Goal: Information Seeking & Learning: Check status

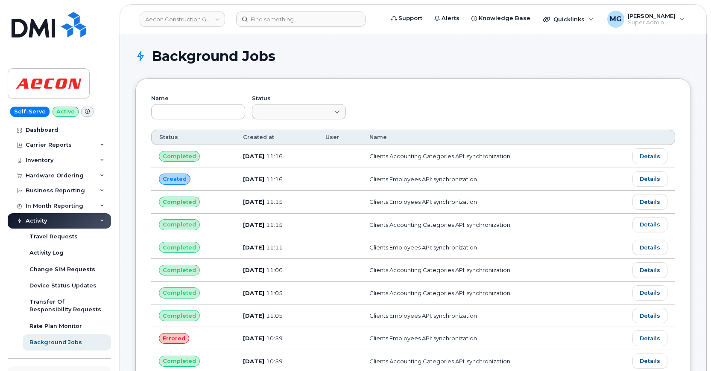
scroll to position [14948, 0]
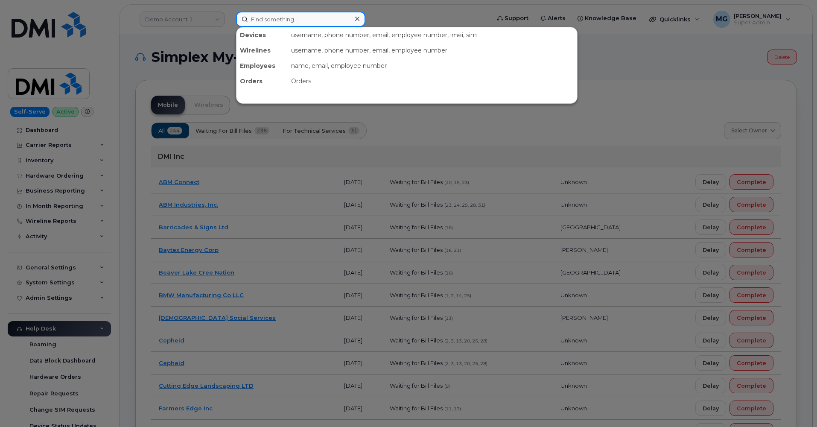
click at [269, 18] on input at bounding box center [300, 19] width 129 height 15
paste input "2266683177"
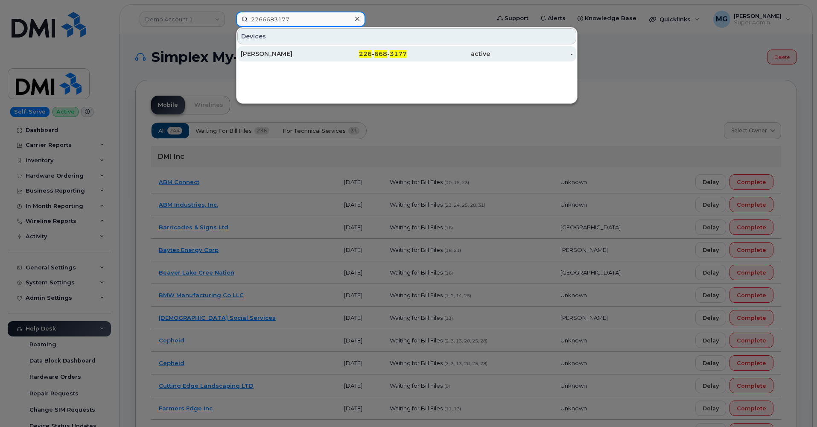
type input "2266683177"
click at [293, 53] on div "KRISTOPHER MARTIN" at bounding box center [282, 54] width 83 height 9
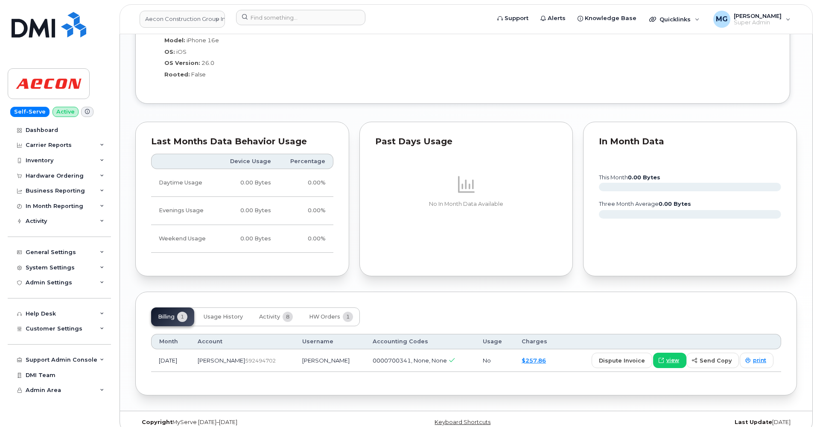
scroll to position [767, 0]
click at [275, 314] on span "Activity" at bounding box center [269, 317] width 21 height 7
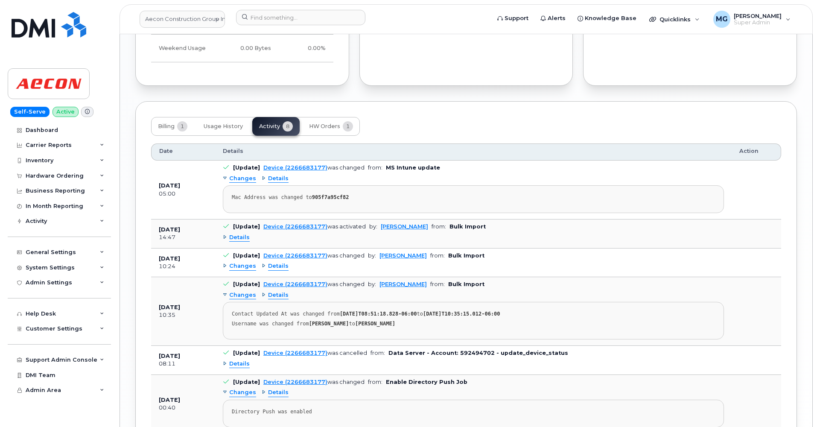
scroll to position [963, 0]
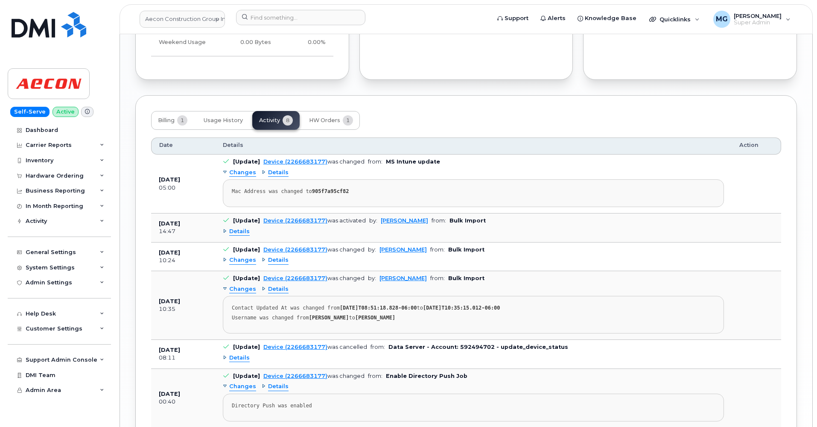
click at [239, 228] on span "Details" at bounding box center [239, 232] width 20 height 8
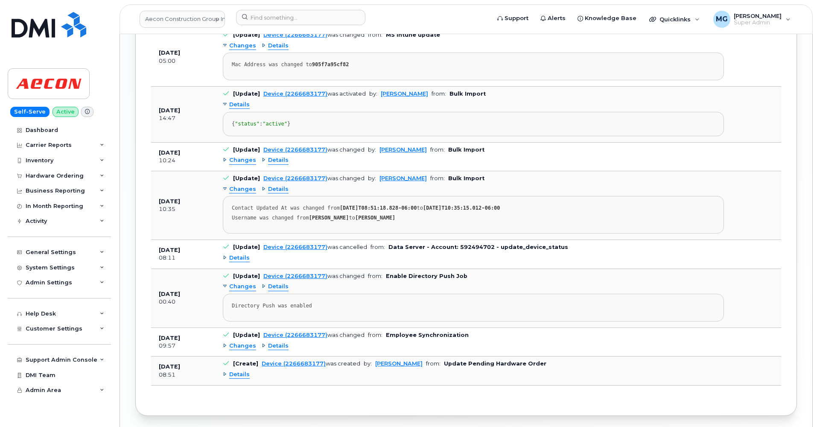
scroll to position [1092, 0]
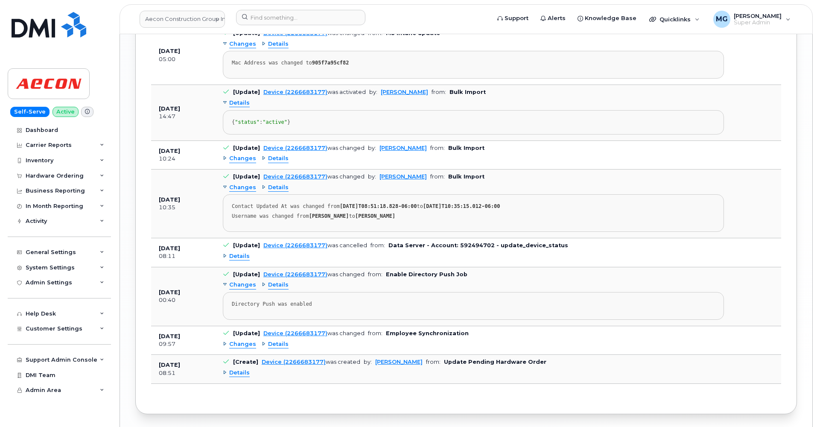
click at [235, 254] on span "Details" at bounding box center [239, 256] width 20 height 8
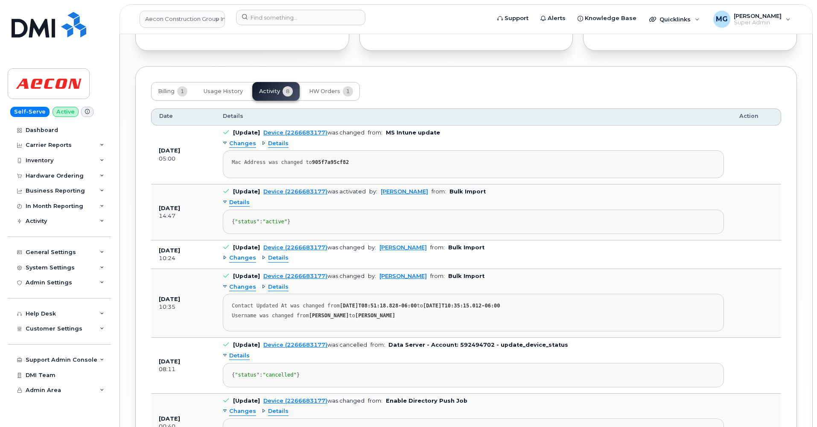
scroll to position [994, 0]
click at [238, 138] on span "Changes" at bounding box center [242, 142] width 27 height 8
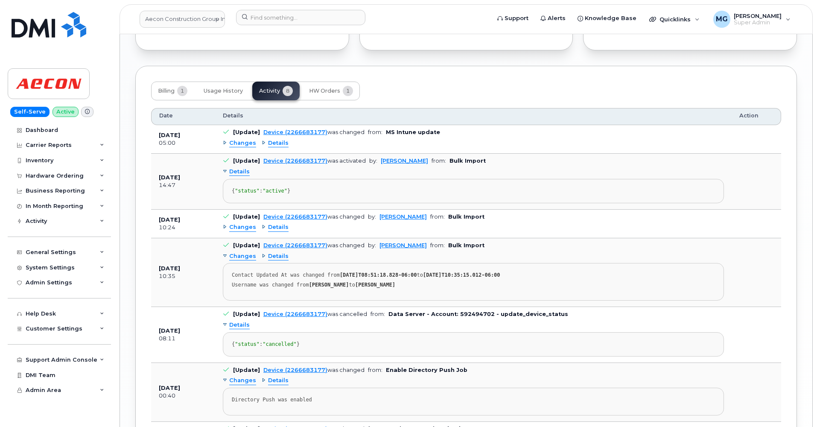
click at [237, 139] on span "Changes" at bounding box center [242, 143] width 27 height 8
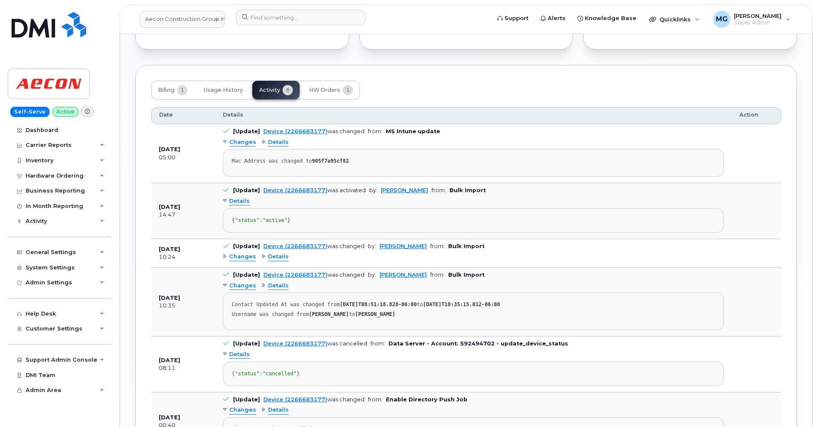
scroll to position [995, 0]
click at [274, 139] on span "Details" at bounding box center [278, 143] width 20 height 8
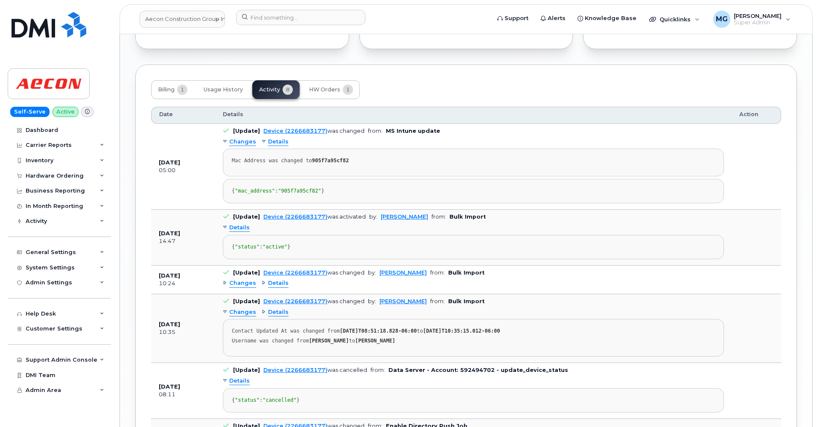
scroll to position [996, 0]
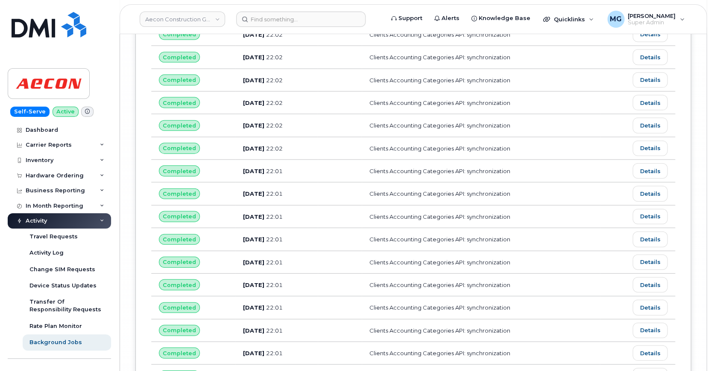
scroll to position [14727, 0]
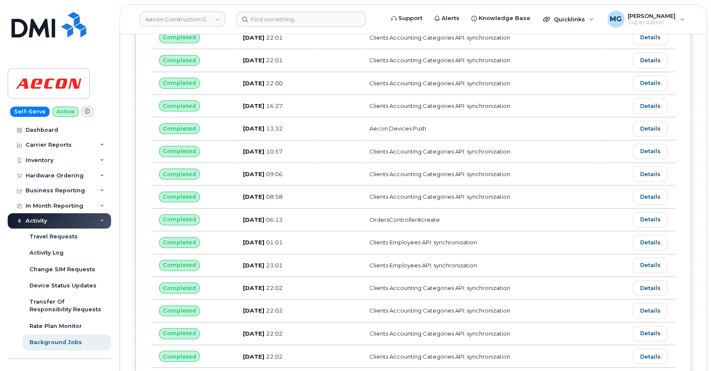
scroll to position [14360, 0]
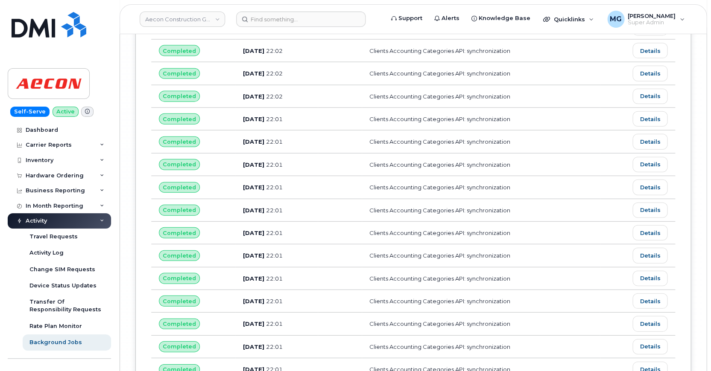
scroll to position [14781, 0]
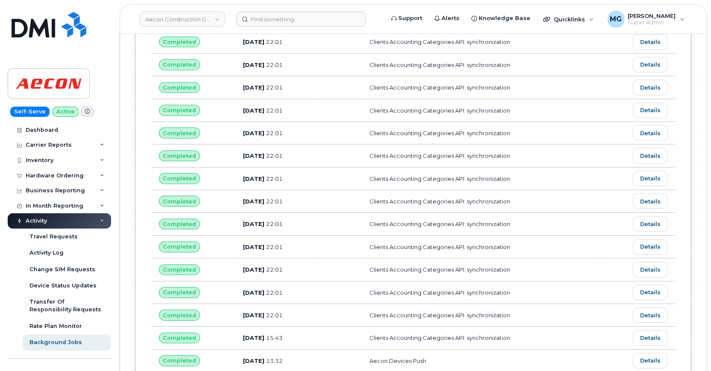
scroll to position [14881, 0]
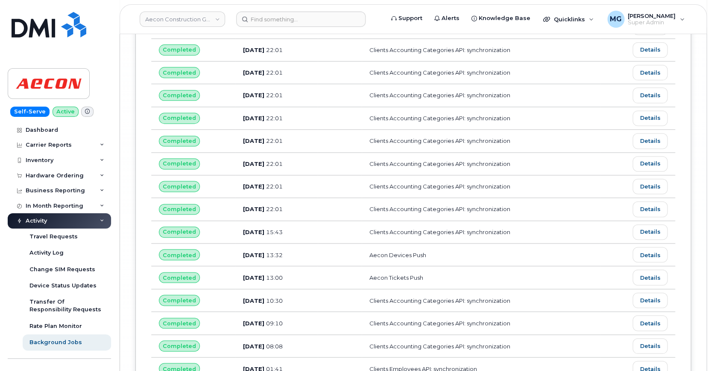
scroll to position [15554, 0]
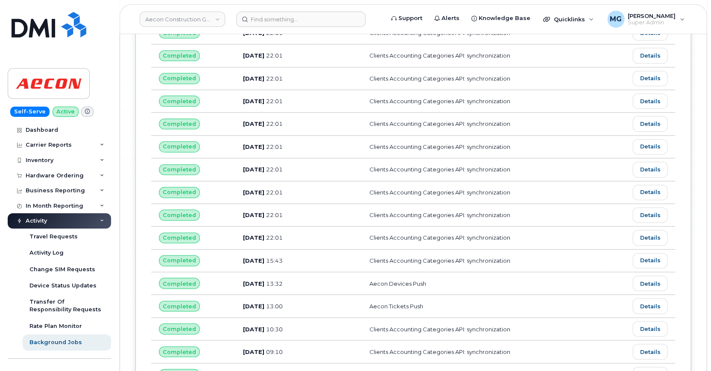
scroll to position [15528, 0]
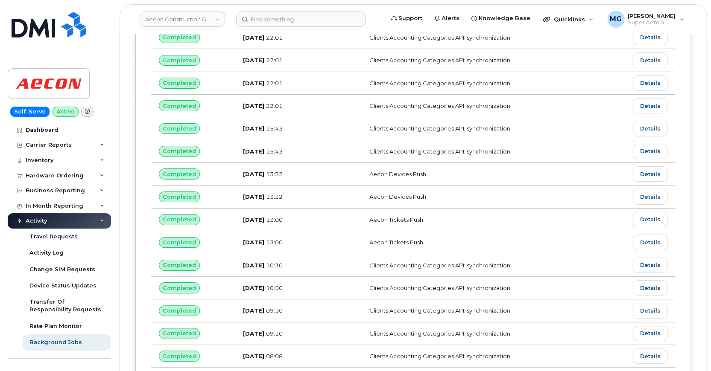
scroll to position [16182, 0]
drag, startPoint x: 9, startPoint y: 248, endPoint x: 307, endPoint y: 294, distance: 301.0
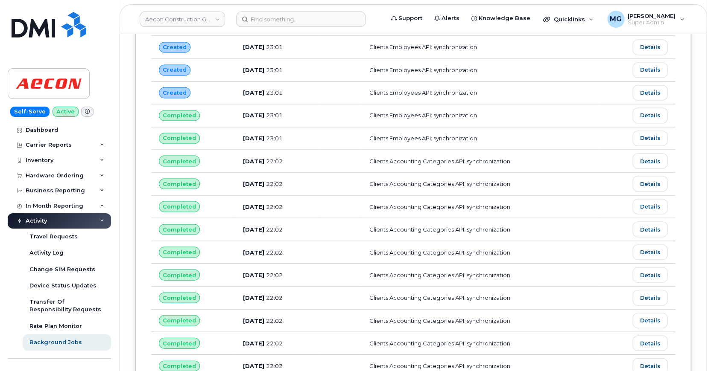
scroll to position [16742, 0]
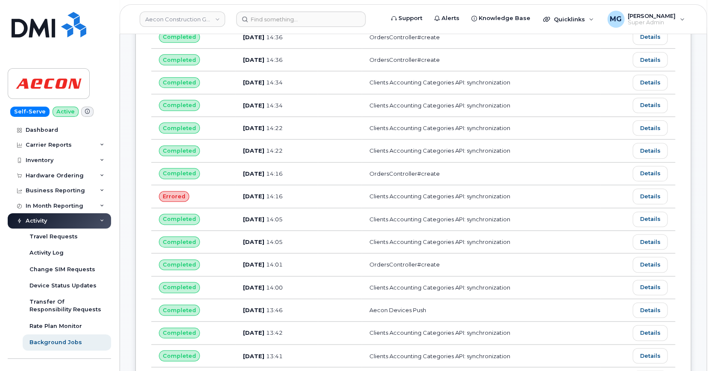
scroll to position [3463, 0]
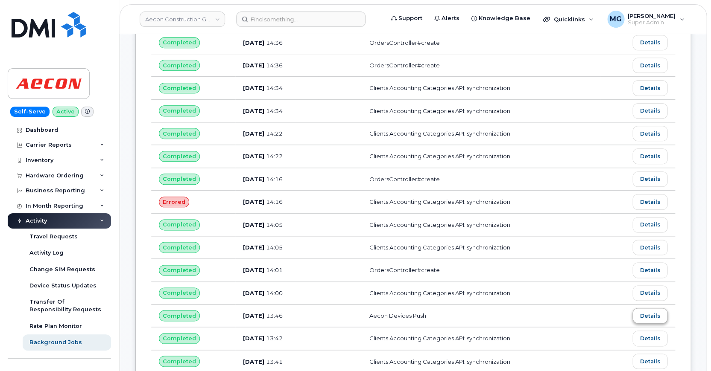
click at [651, 308] on link "Details" at bounding box center [649, 315] width 35 height 15
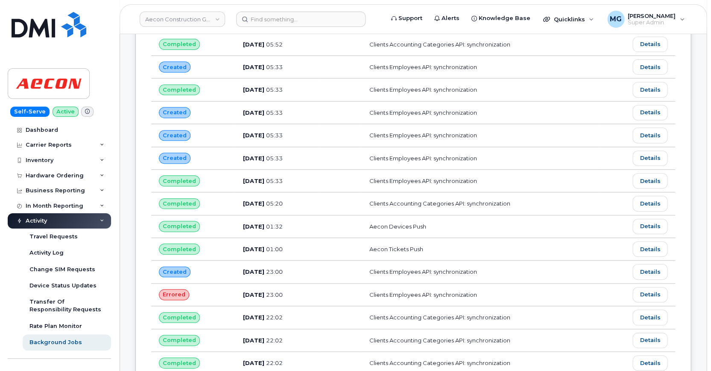
scroll to position [2254, 0]
click at [649, 219] on link "Details" at bounding box center [649, 226] width 35 height 15
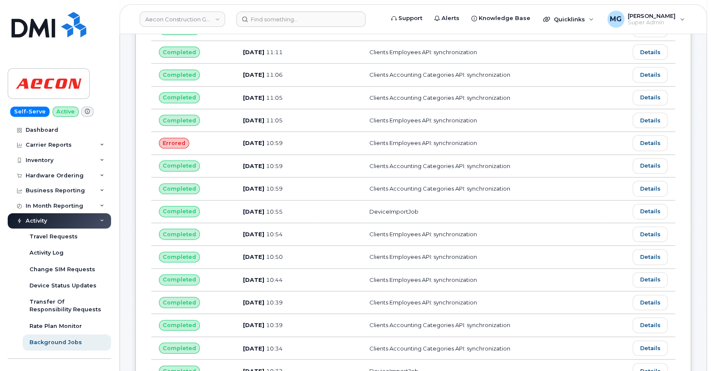
scroll to position [197, 0]
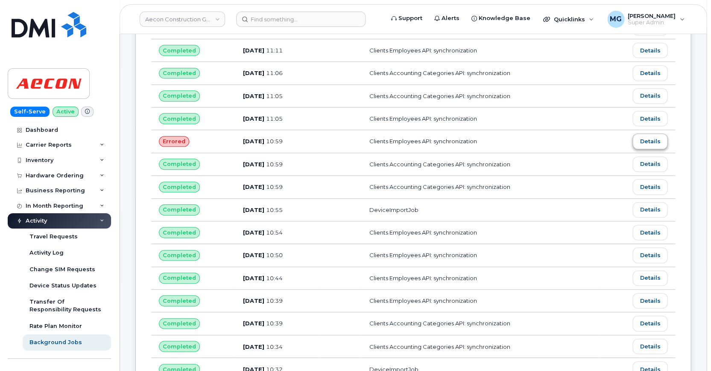
click at [645, 136] on link "Details" at bounding box center [649, 141] width 35 height 15
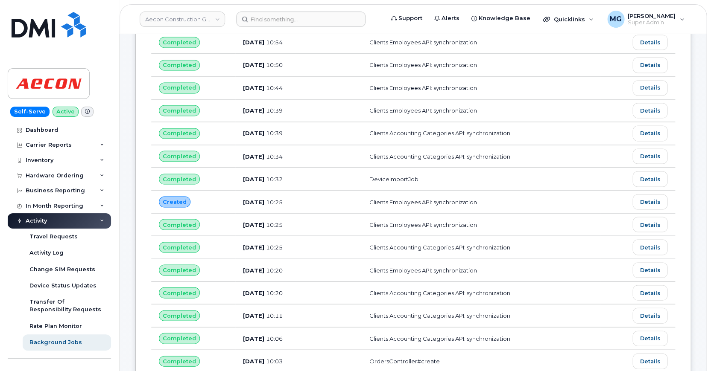
scroll to position [388, 0]
click at [639, 194] on link "Details" at bounding box center [649, 201] width 35 height 15
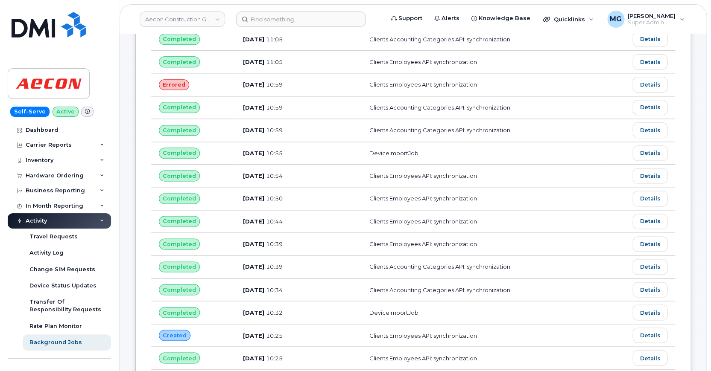
scroll to position [250, 0]
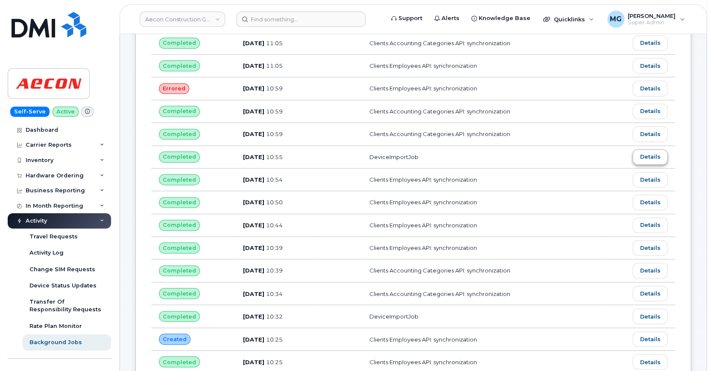
click at [645, 152] on link "Details" at bounding box center [649, 156] width 35 height 15
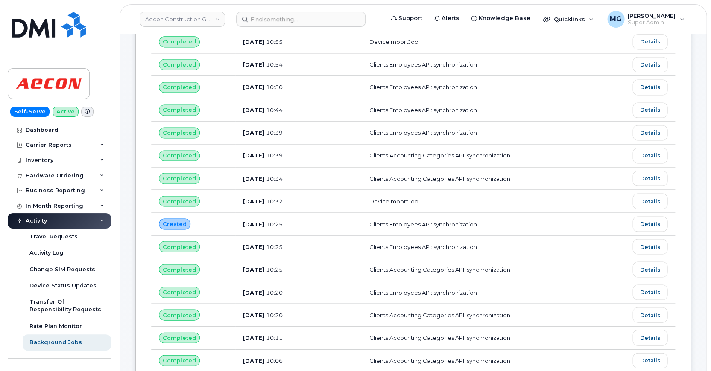
scroll to position [367, 0]
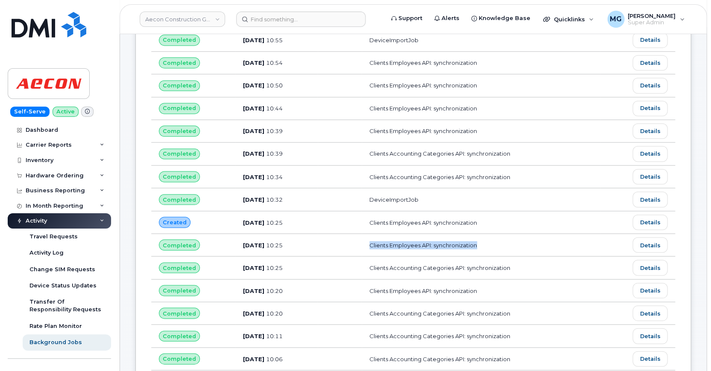
drag, startPoint x: 381, startPoint y: 236, endPoint x: 498, endPoint y: 236, distance: 117.0
click at [498, 236] on td "Clients Employees API: synchronization" at bounding box center [481, 245] width 238 height 23
copy td "Clients Employees API: synchronization"
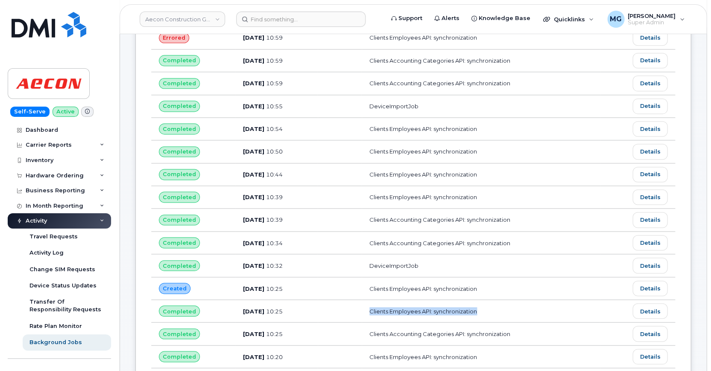
scroll to position [275, 0]
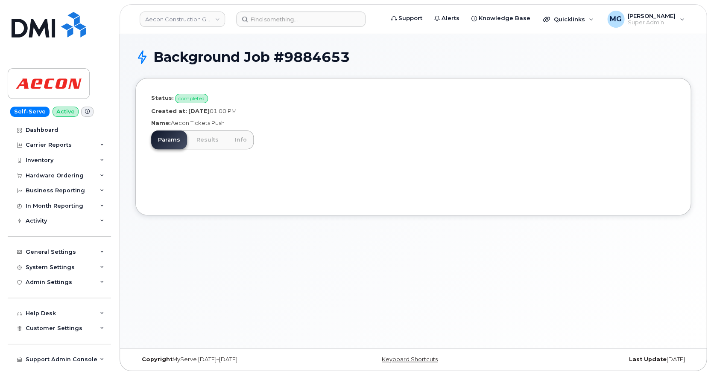
click at [198, 137] on link "Results" at bounding box center [208, 140] width 36 height 19
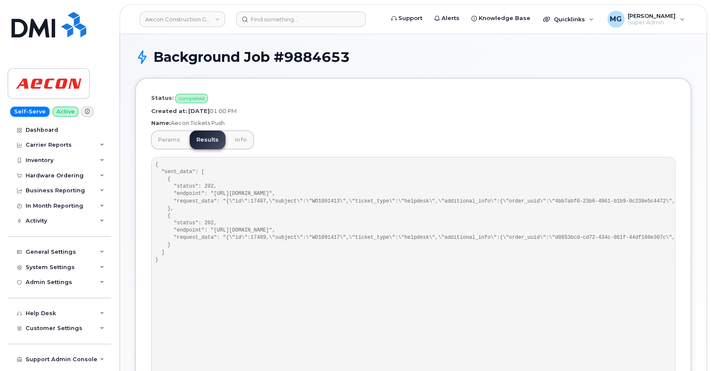
click at [236, 139] on link "Info" at bounding box center [241, 140] width 26 height 19
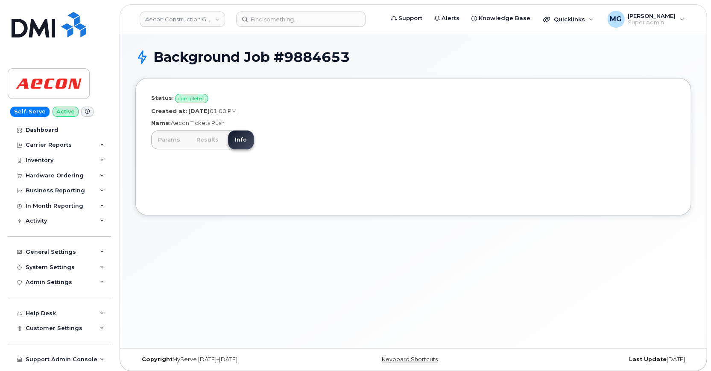
click at [167, 138] on link "Params" at bounding box center [169, 140] width 36 height 19
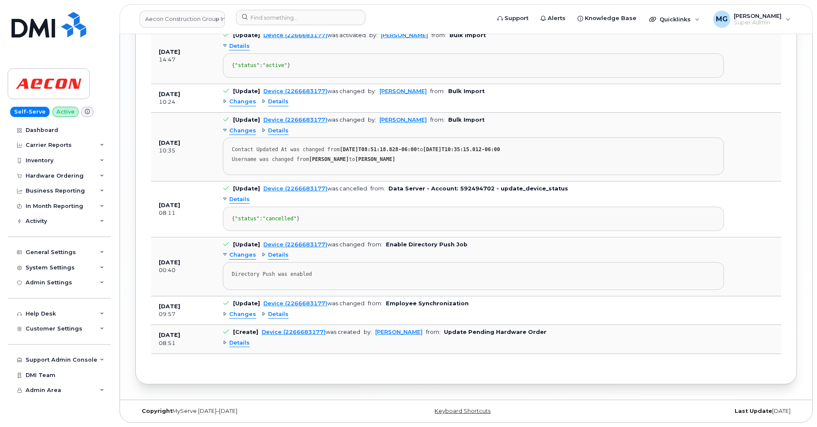
scroll to position [1200, 0]
drag, startPoint x: 404, startPoint y: 177, endPoint x: 560, endPoint y: 178, distance: 156.2
click at [560, 181] on td "[Update] Device (2266683177) was cancelled from: Data Server - Account: 5924947…" at bounding box center [473, 208] width 517 height 55
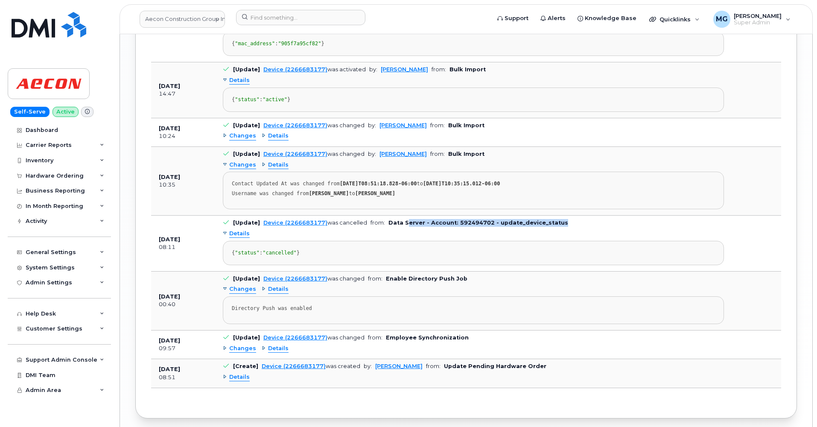
scroll to position [1139, 0]
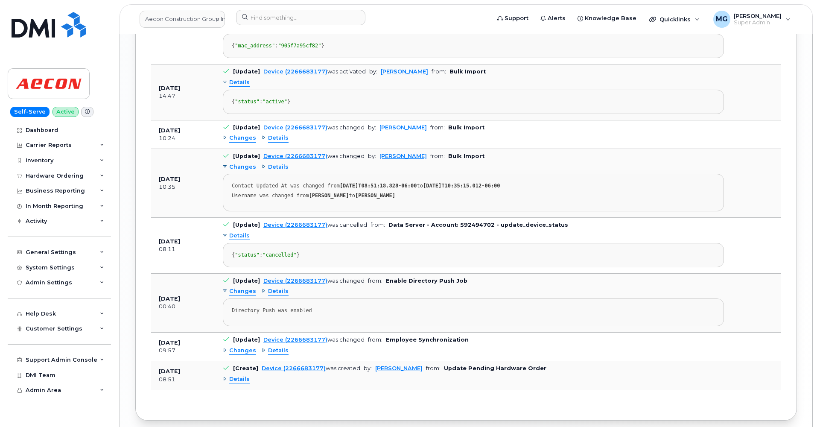
click at [235, 142] on span "Changes" at bounding box center [242, 138] width 27 height 8
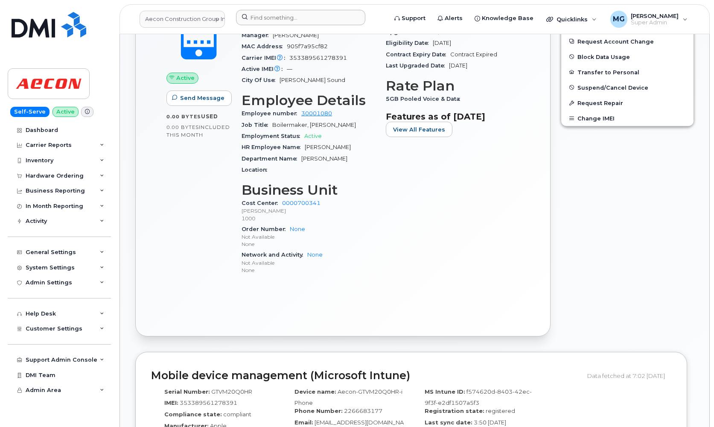
scroll to position [369, 0]
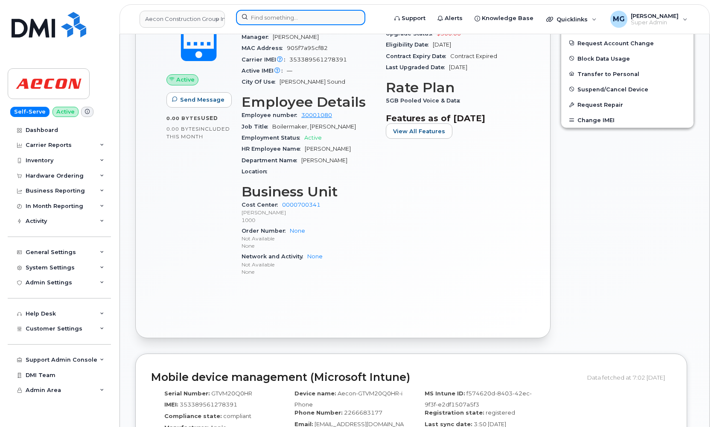
click at [265, 18] on input at bounding box center [300, 17] width 129 height 15
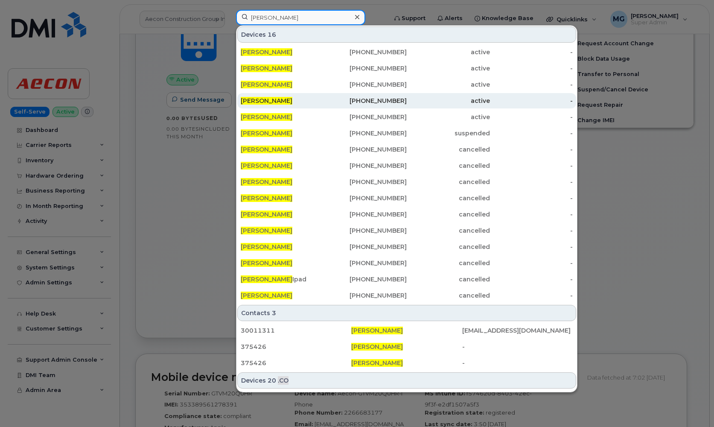
type input "Eric lalande"
click at [265, 100] on span "Eric Lalande" at bounding box center [267, 101] width 52 height 8
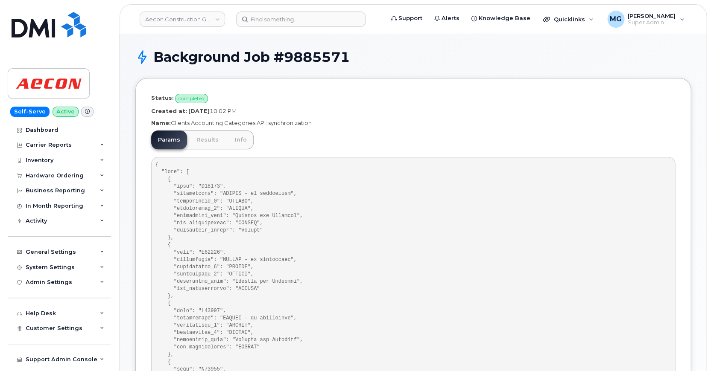
click at [205, 137] on link "Results" at bounding box center [208, 140] width 36 height 19
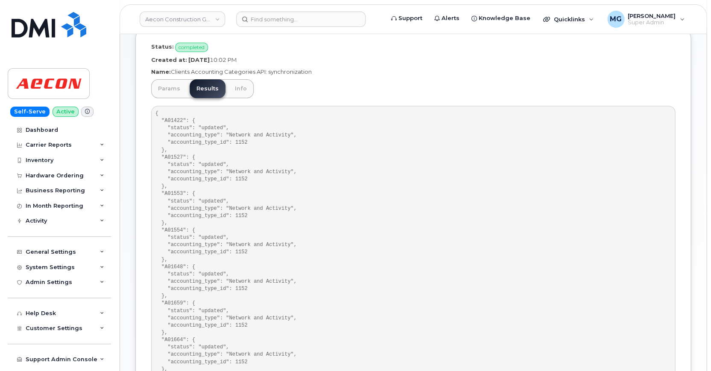
scroll to position [44, 0]
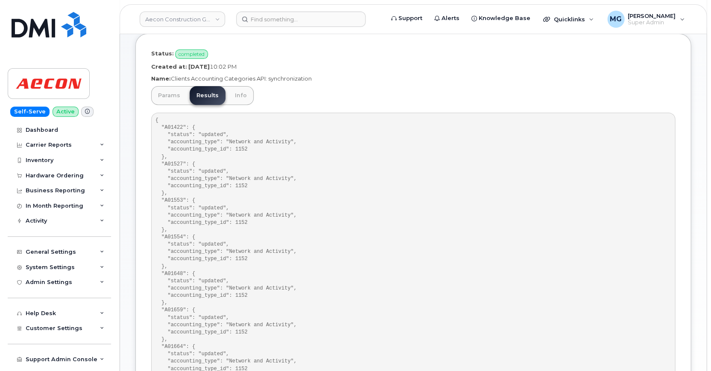
click at [242, 95] on link "Info" at bounding box center [241, 95] width 26 height 19
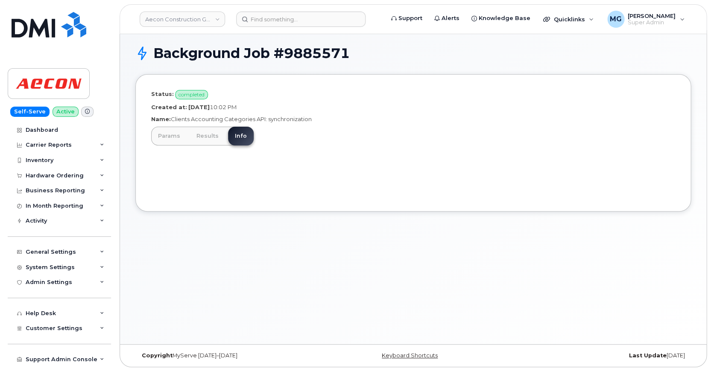
click at [199, 134] on link "Results" at bounding box center [208, 136] width 36 height 19
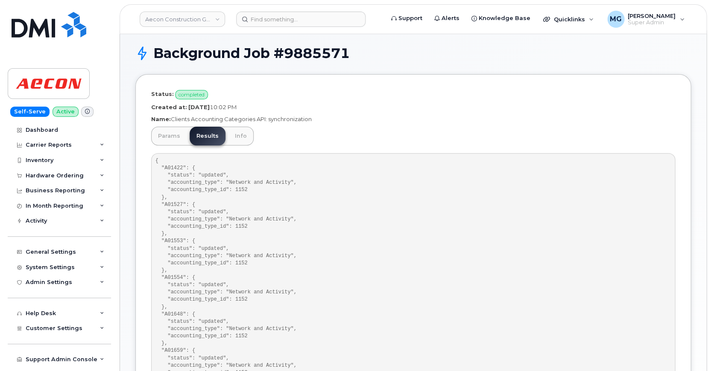
click at [175, 134] on link "Params" at bounding box center [169, 136] width 36 height 19
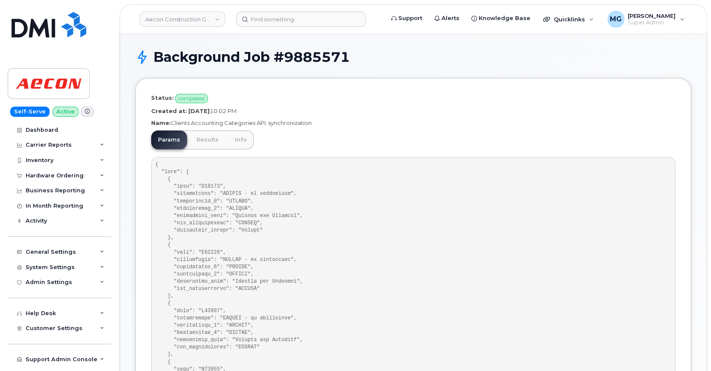
scroll to position [1, 0]
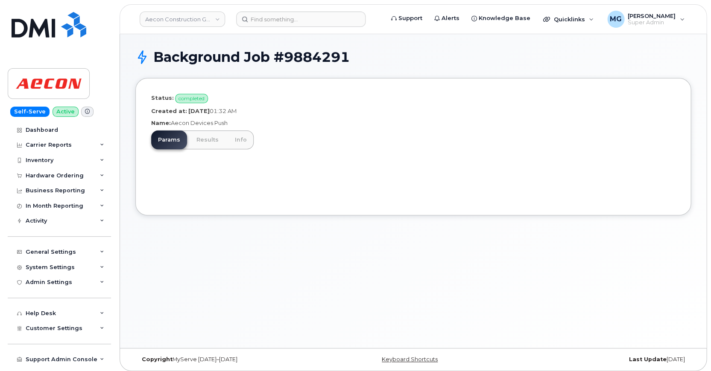
click at [207, 140] on link "Results" at bounding box center [208, 140] width 36 height 19
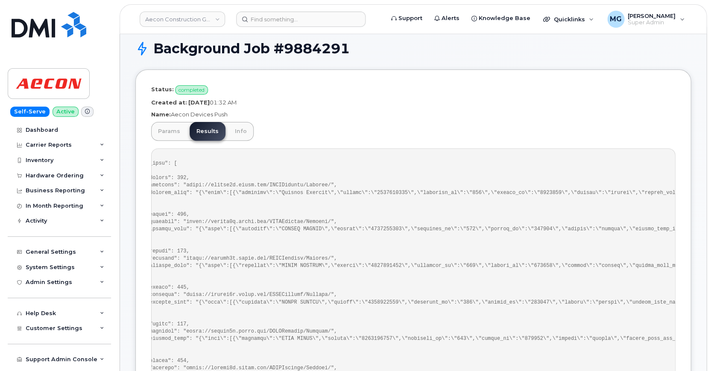
scroll to position [0, 28]
drag, startPoint x: 280, startPoint y: 48, endPoint x: 356, endPoint y: 50, distance: 76.4
click at [356, 50] on h1 "Background Job #9884291" at bounding box center [421, 48] width 537 height 15
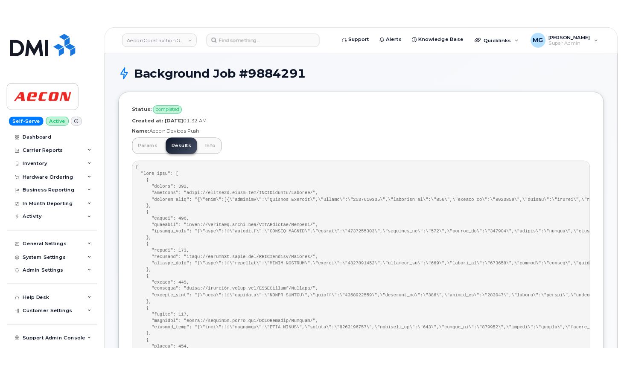
scroll to position [0, 0]
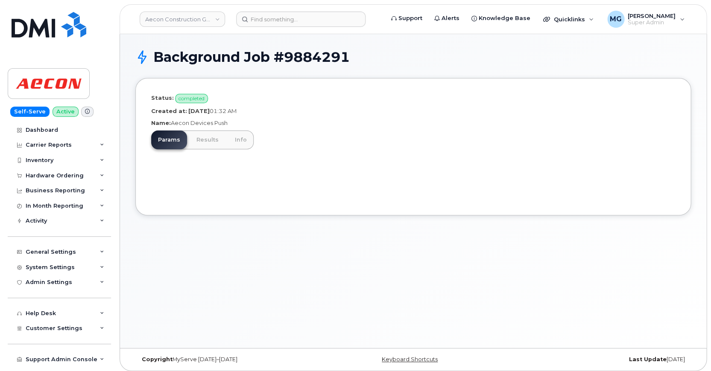
click at [204, 137] on link "Results" at bounding box center [208, 140] width 36 height 19
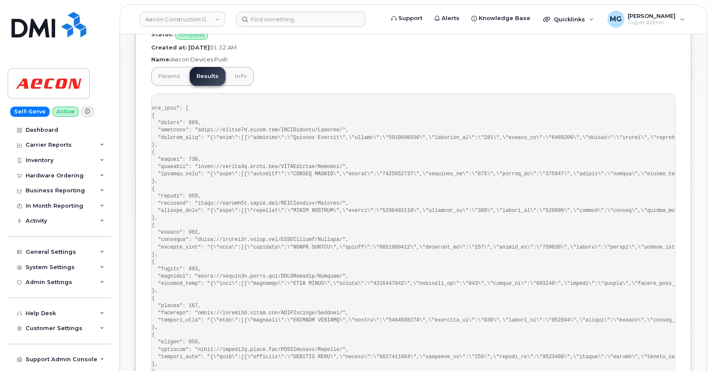
scroll to position [0, 17]
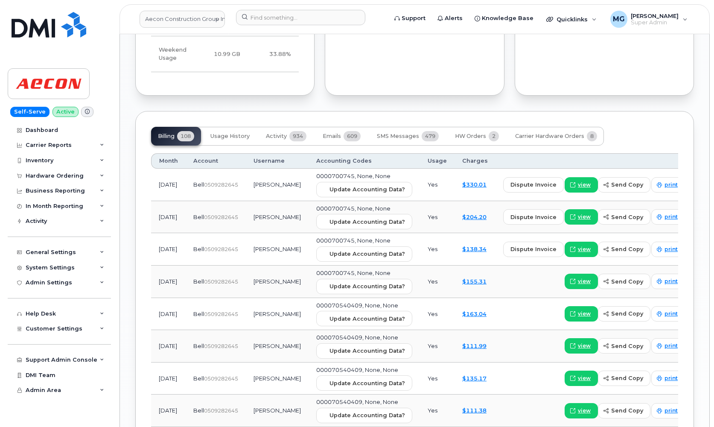
scroll to position [977, 0]
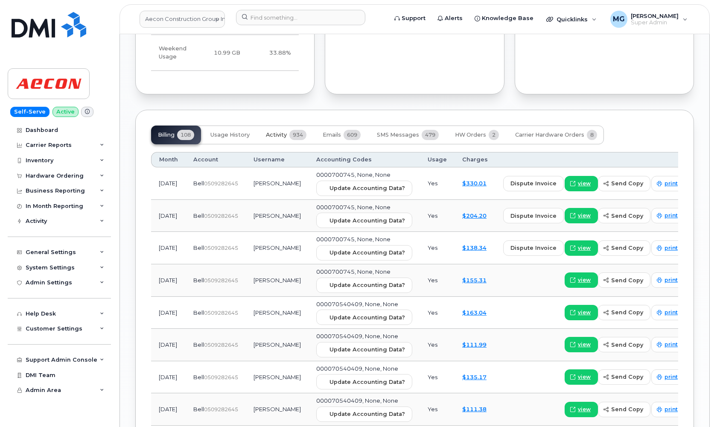
click at [275, 131] on span "Activity" at bounding box center [276, 134] width 21 height 7
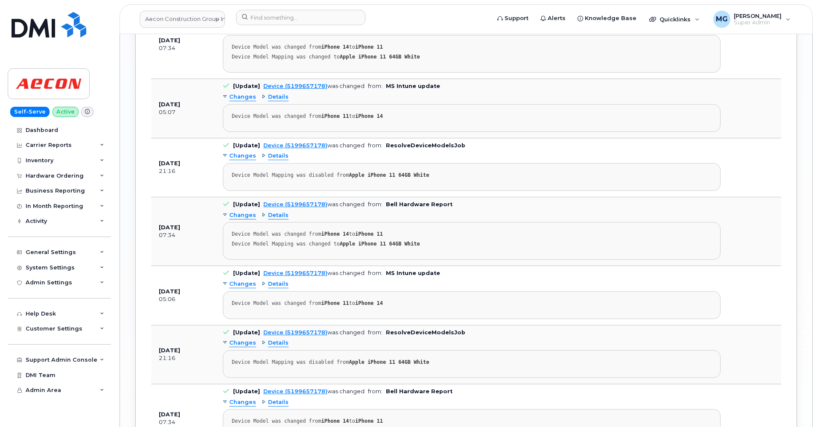
scroll to position [1719, 0]
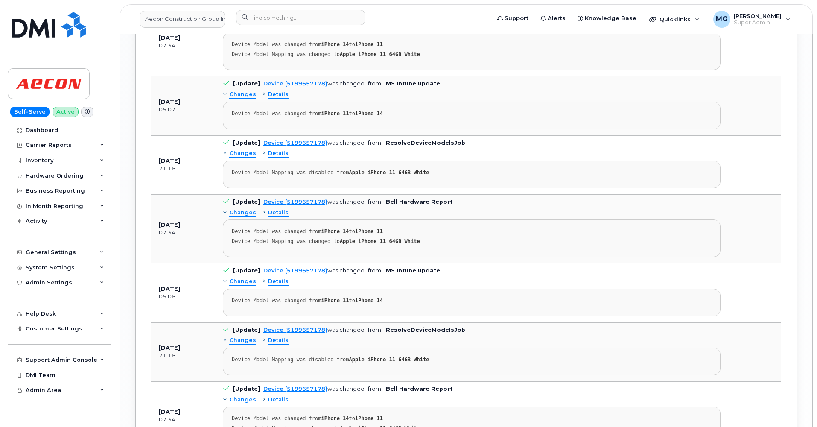
click at [239, 277] on span "Changes" at bounding box center [242, 281] width 27 height 8
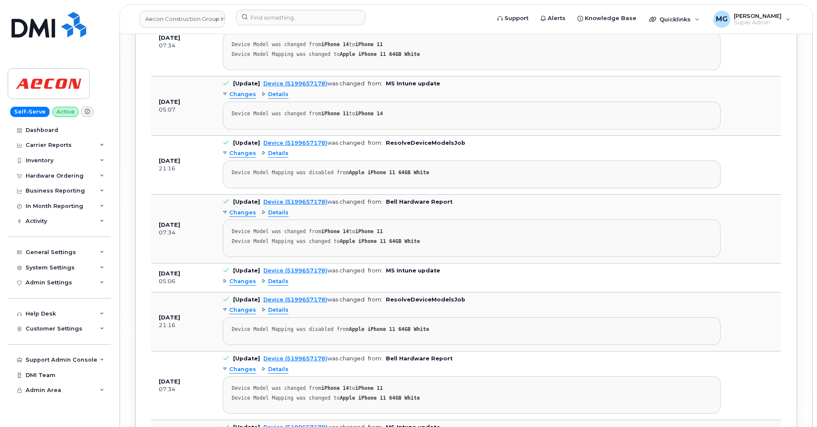
click at [239, 277] on span "Changes" at bounding box center [242, 281] width 27 height 8
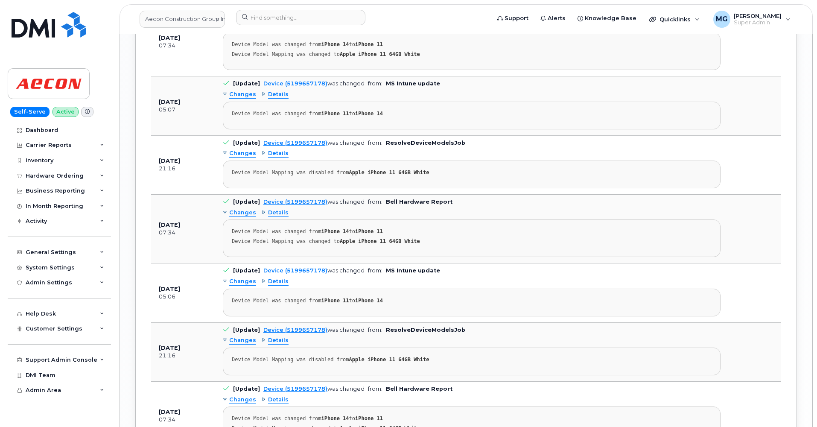
click at [269, 277] on span "Details" at bounding box center [278, 281] width 20 height 8
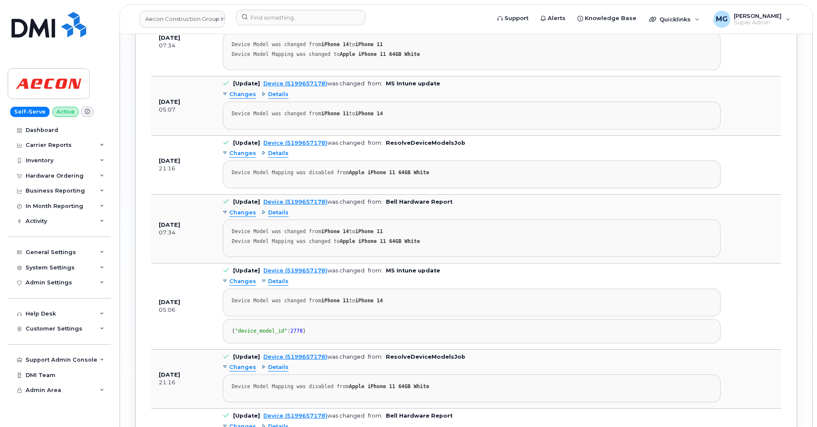
click at [279, 149] on span "Details" at bounding box center [278, 153] width 20 height 8
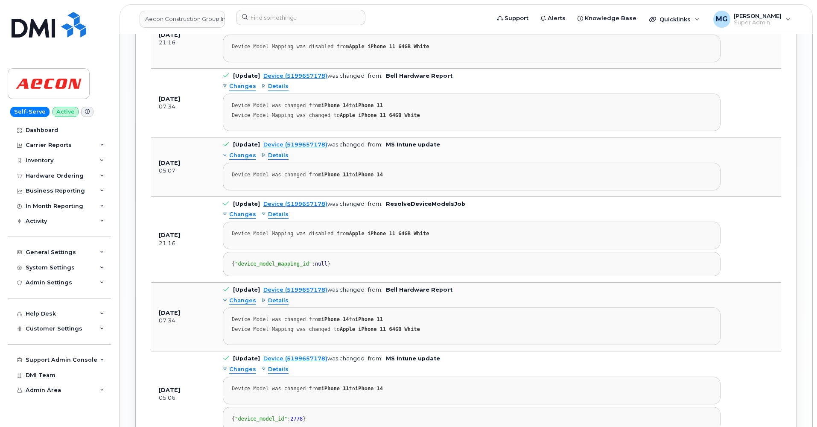
scroll to position [1655, 0]
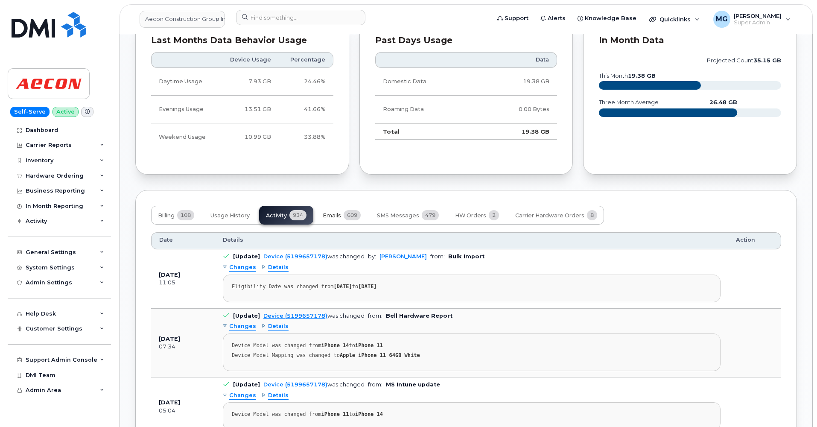
click at [336, 212] on span "Emails" at bounding box center [332, 215] width 18 height 7
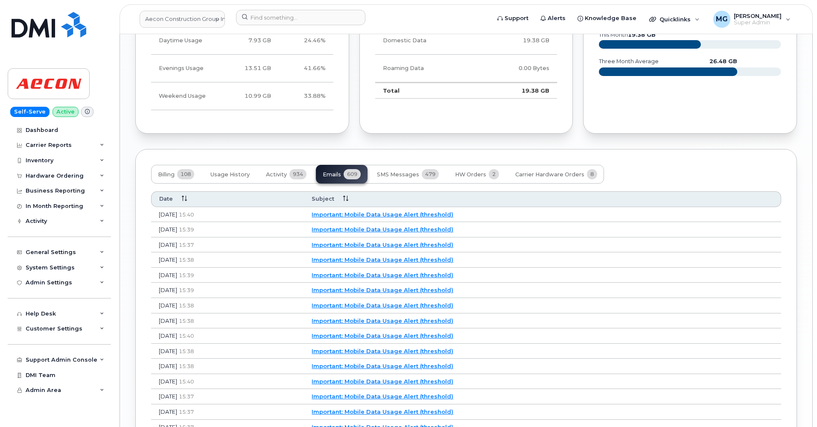
scroll to position [887, 0]
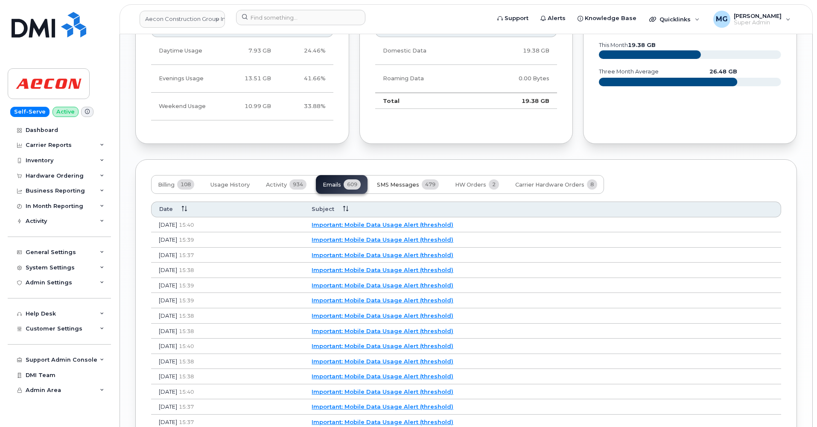
click at [409, 181] on span "SMS Messages" at bounding box center [398, 184] width 42 height 7
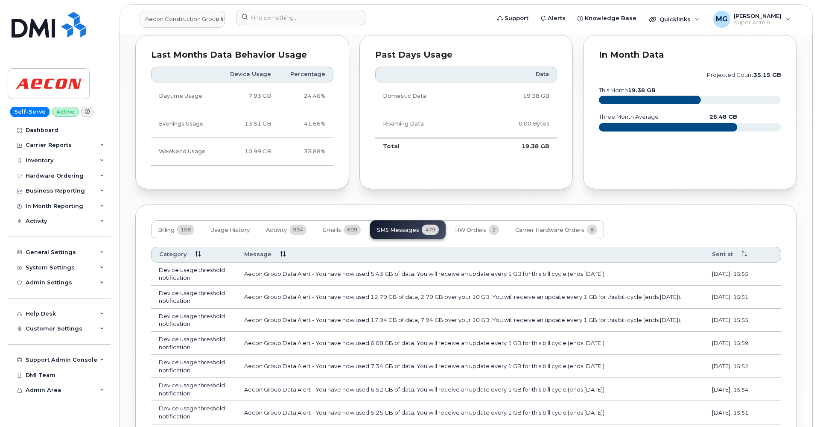
scroll to position [836, 0]
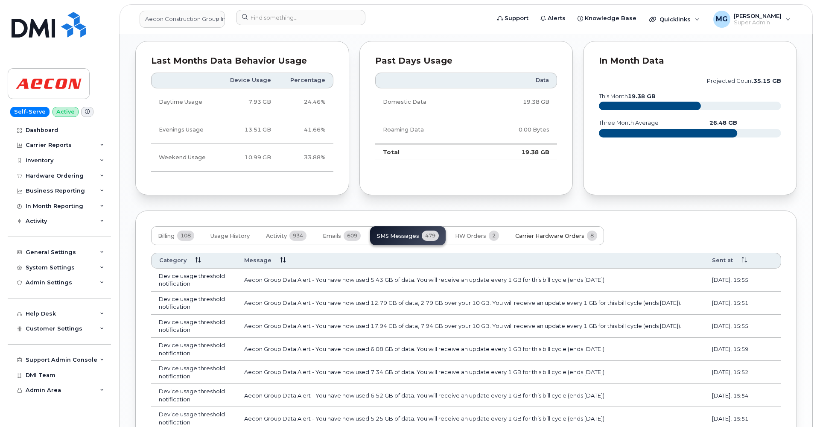
click at [529, 233] on span "Carrier Hardware Orders" at bounding box center [549, 236] width 69 height 7
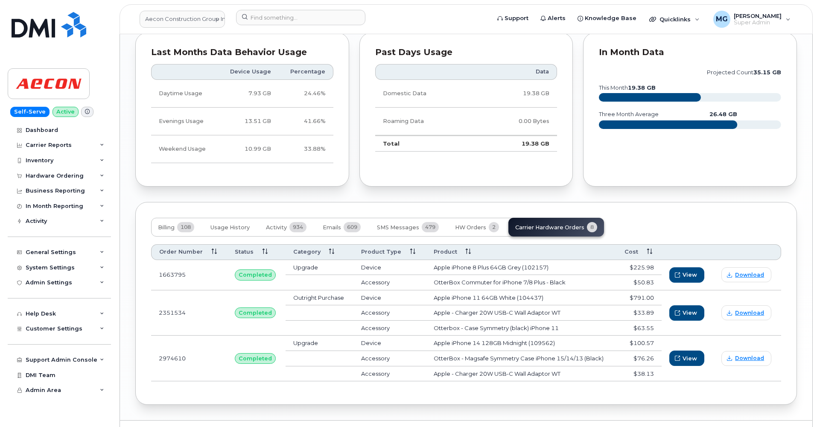
scroll to position [845, 0]
click at [280, 224] on span "Activity" at bounding box center [276, 227] width 21 height 7
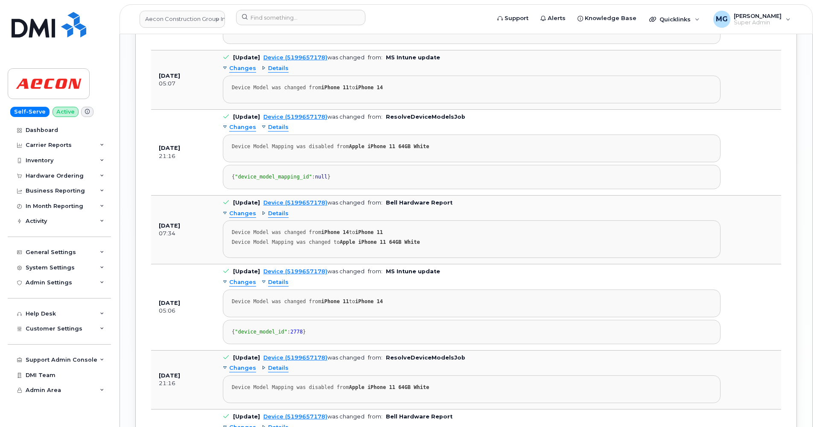
scroll to position [1746, 0]
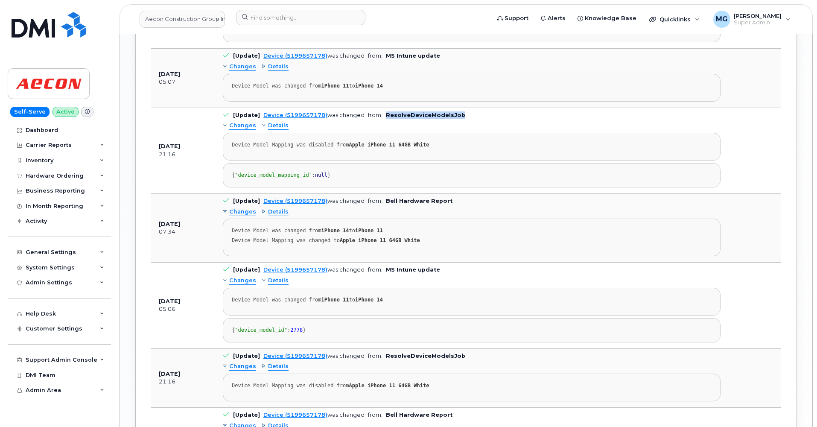
drag, startPoint x: 385, startPoint y: 100, endPoint x: 471, endPoint y: 101, distance: 85.8
click at [471, 108] on td "[Update] Device (5199657178) was changed from: ResolveDeviceModelsJob Changes D…" at bounding box center [471, 151] width 513 height 86
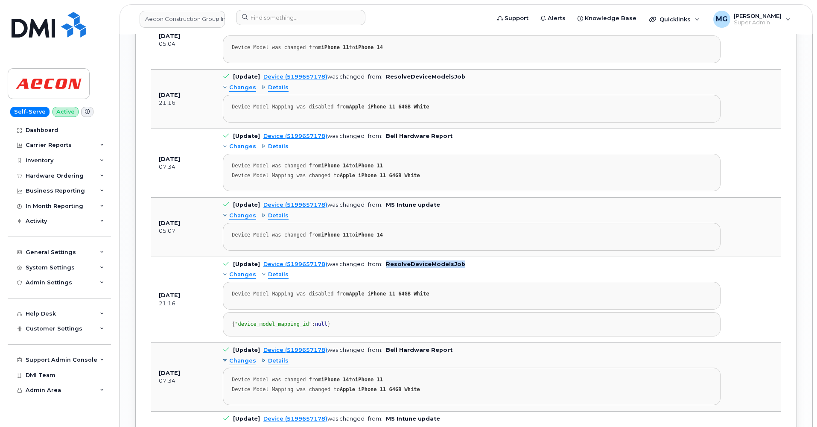
scroll to position [1596, 0]
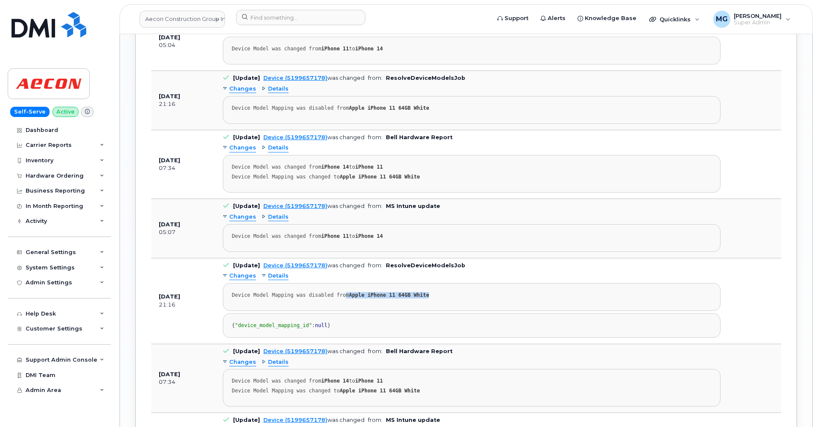
drag, startPoint x: 347, startPoint y: 280, endPoint x: 447, endPoint y: 279, distance: 99.9
click at [447, 292] on div "Device Model Mapping was disabled from Apple iPhone 11 64GB White" at bounding box center [472, 295] width 480 height 6
drag, startPoint x: 310, startPoint y: 222, endPoint x: 398, endPoint y: 221, distance: 87.5
click at [398, 233] on div "Device Model was changed from iPhone 11 to iPhone 14" at bounding box center [472, 236] width 480 height 6
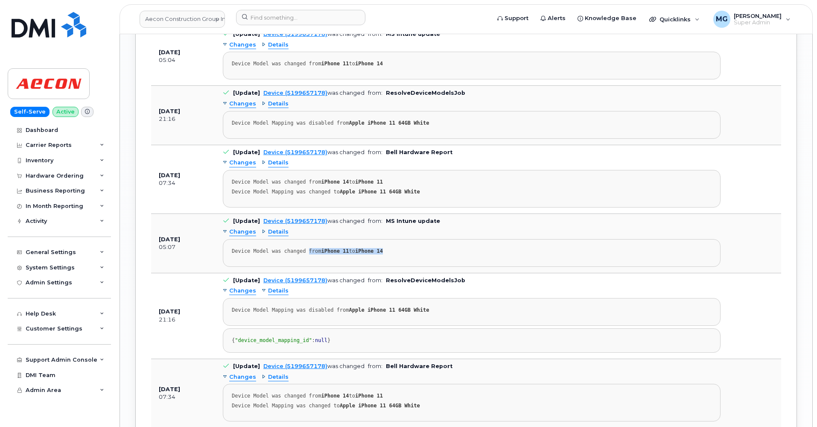
scroll to position [1579, 0]
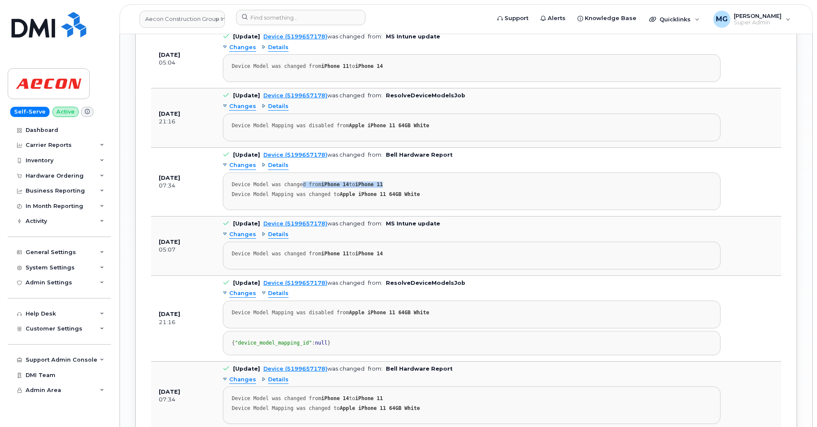
drag, startPoint x: 303, startPoint y: 171, endPoint x: 400, endPoint y: 170, distance: 96.9
click at [400, 181] on div "Device Model was changed from iPhone 14 to iPhone 11" at bounding box center [472, 184] width 480 height 6
drag, startPoint x: 312, startPoint y: 180, endPoint x: 429, endPoint y: 180, distance: 117.4
click at [429, 191] on div "Device Model Mapping was changed to Apple iPhone 11 64GB White" at bounding box center [472, 194] width 480 height 6
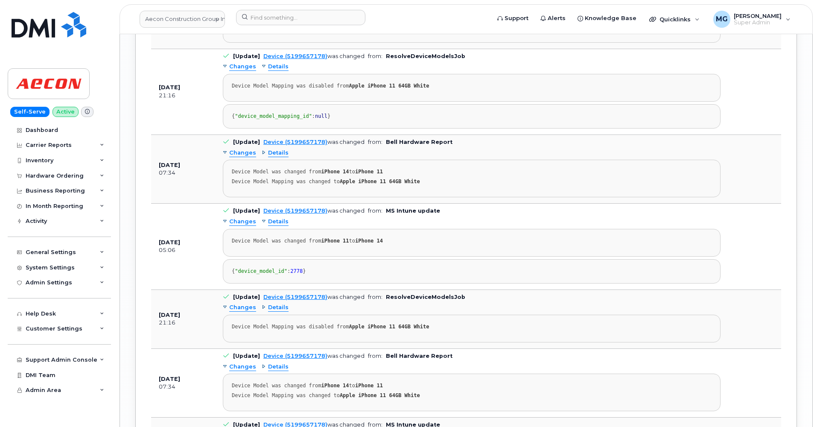
scroll to position [1806, 0]
drag, startPoint x: 307, startPoint y: 167, endPoint x: 398, endPoint y: 170, distance: 91.8
click at [398, 170] on div "Device Model was changed from iPhone 14 to iPhone 11" at bounding box center [472, 171] width 480 height 6
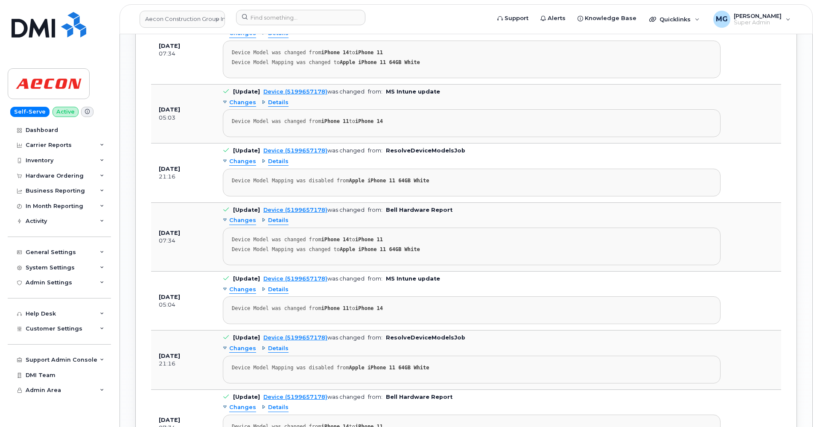
scroll to position [1317, 0]
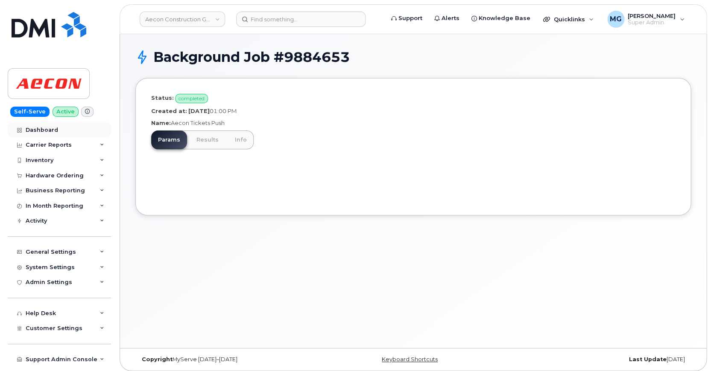
click at [44, 128] on div "Dashboard" at bounding box center [42, 130] width 32 height 7
click at [206, 137] on link "Results" at bounding box center [208, 140] width 36 height 19
click at [200, 140] on link "Results" at bounding box center [208, 140] width 36 height 19
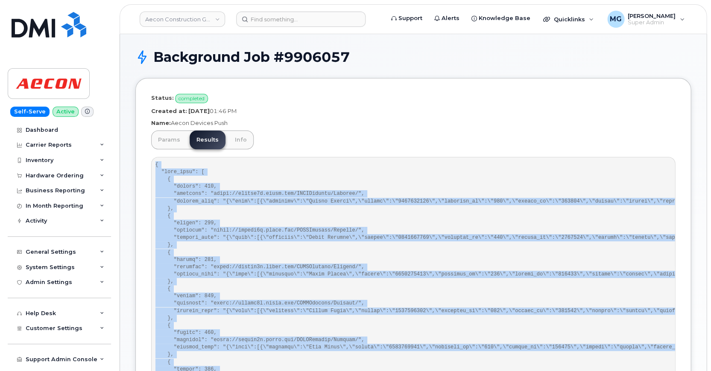
drag, startPoint x: 155, startPoint y: 164, endPoint x: 244, endPoint y: 371, distance: 224.9
click at [244, 371] on pre at bounding box center [413, 377] width 524 height 440
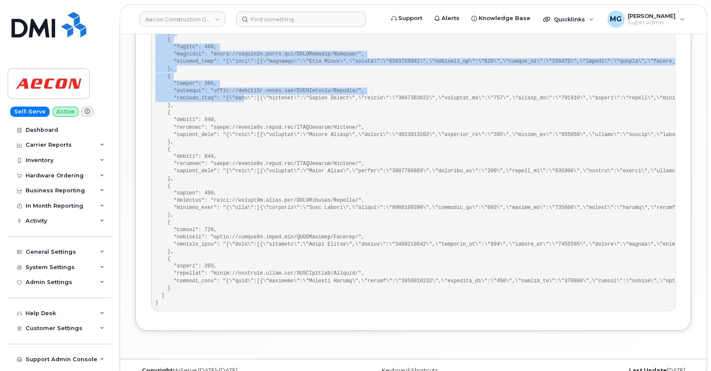
scroll to position [286, 0]
click at [164, 289] on pre at bounding box center [413, 92] width 524 height 440
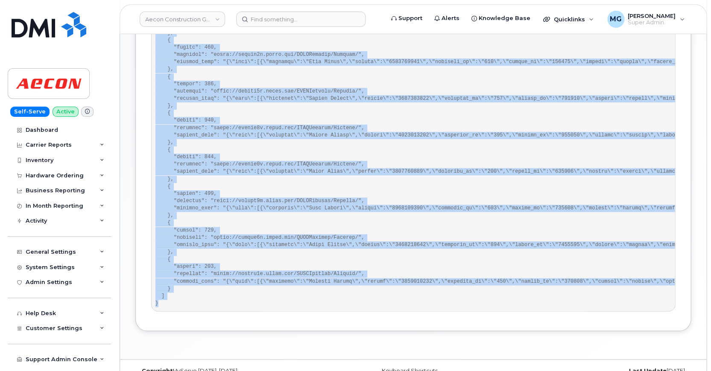
copy pre "{ "sent_data": [ { "status": 202, "endpoint": "https://aeconb2b.aecon.com/RESTA…"
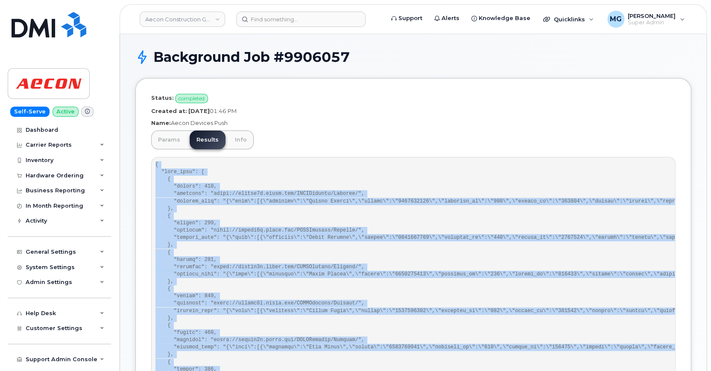
scroll to position [0, 0]
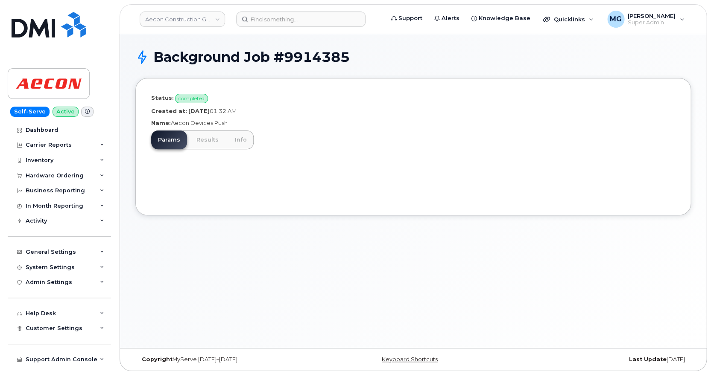
click at [304, 56] on h1 "Background Job #9914385" at bounding box center [421, 57] width 537 height 15
copy h1 "9914385"
drag, startPoint x: 228, startPoint y: 121, endPoint x: 143, endPoint y: 108, distance: 85.9
click at [143, 108] on div "Status: completed Created at: September 18, 2025 01:32 AM Name: Aecon Devices P…" at bounding box center [412, 146] width 555 height 137
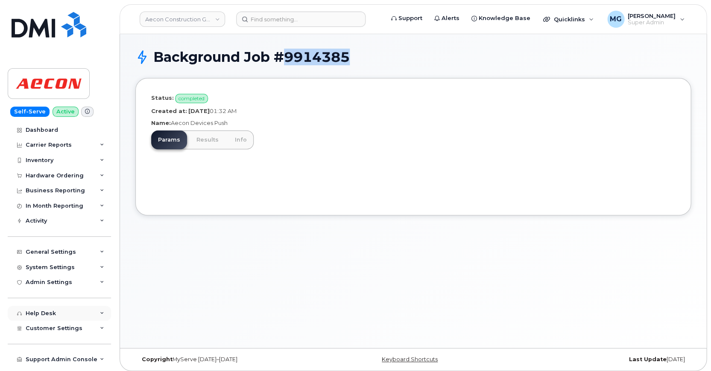
copy div "Created at: September 18, 2025 01:32 AM Name: Aecon Devices Push"
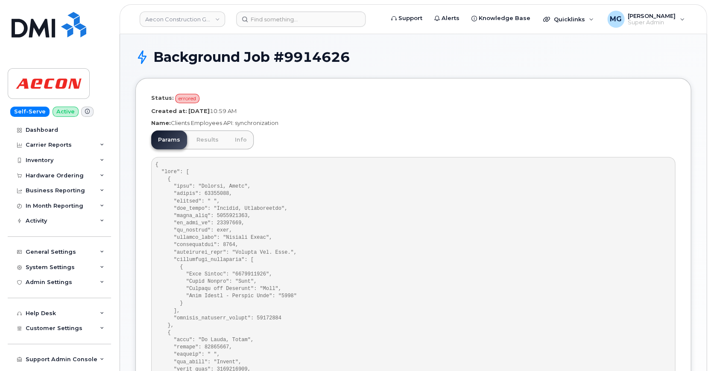
click at [207, 137] on link "Results" at bounding box center [208, 140] width 36 height 19
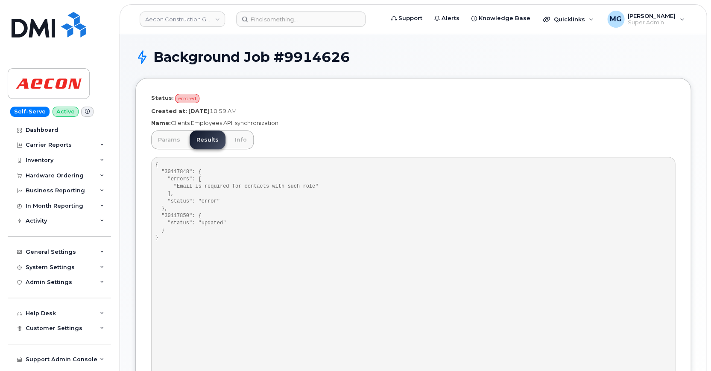
click at [240, 141] on link "Info" at bounding box center [241, 140] width 26 height 19
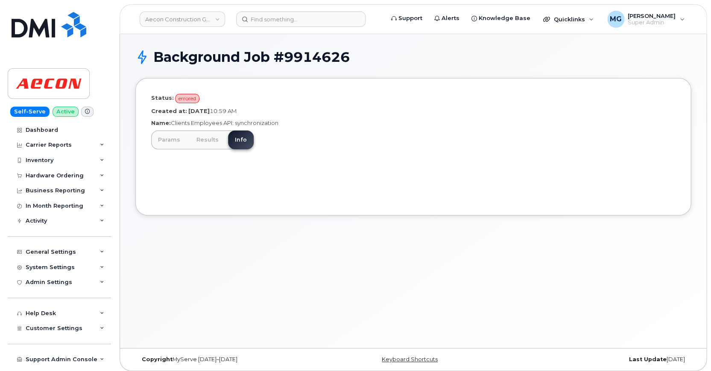
click at [173, 136] on link "Params" at bounding box center [169, 140] width 36 height 19
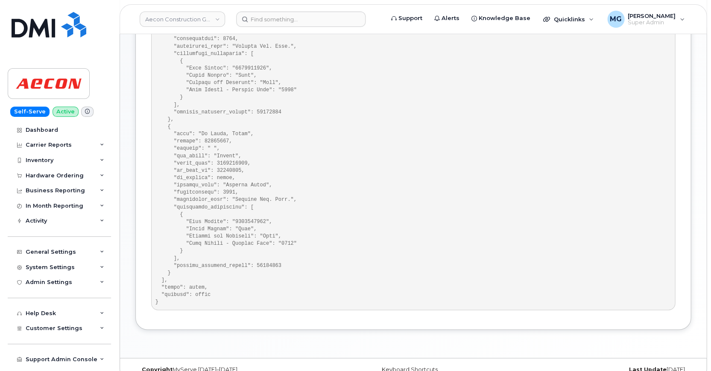
scroll to position [206, 0]
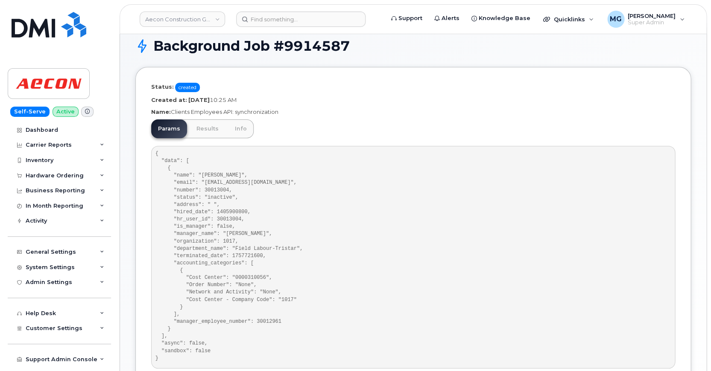
scroll to position [8, 0]
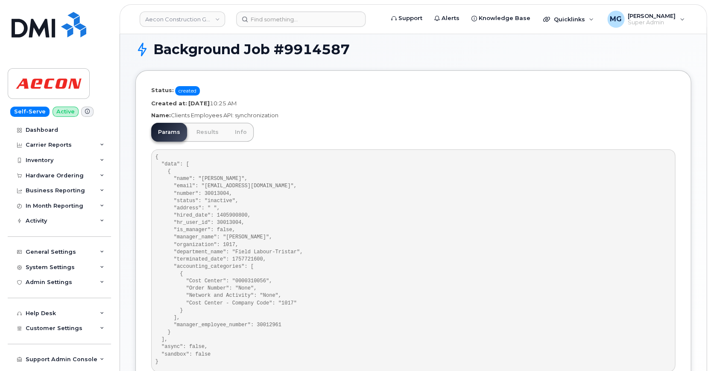
click at [205, 129] on link "Results" at bounding box center [208, 132] width 36 height 19
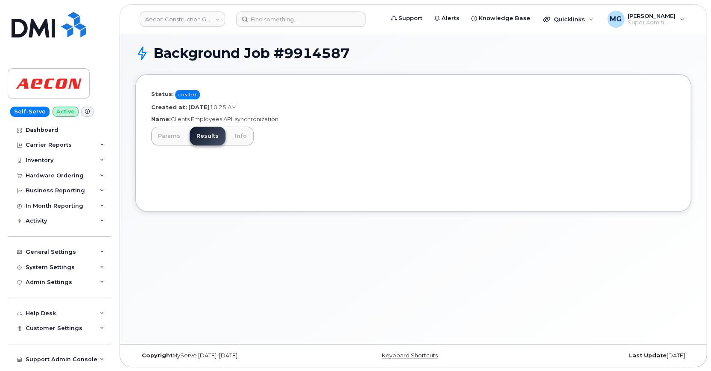
click at [173, 135] on link "Params" at bounding box center [169, 136] width 36 height 19
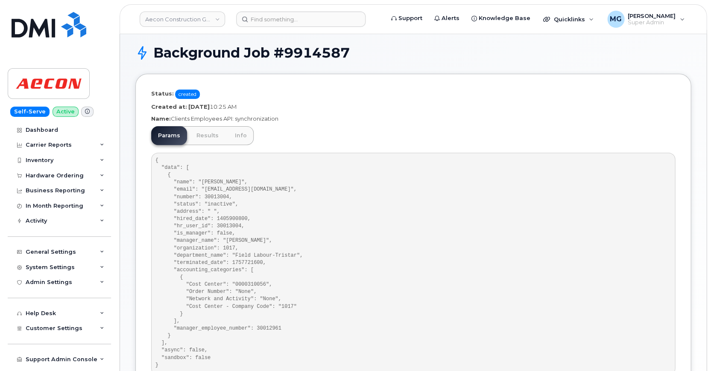
scroll to position [0, 0]
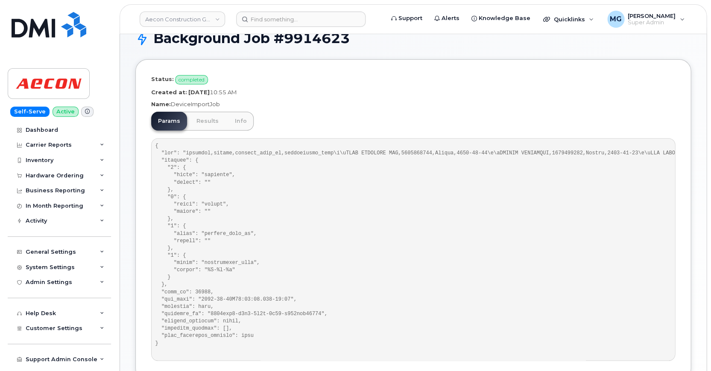
click at [207, 120] on link "Results" at bounding box center [208, 121] width 36 height 19
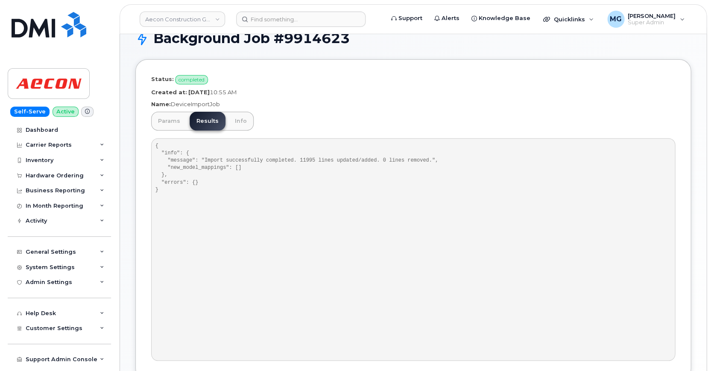
click at [169, 119] on link "Params" at bounding box center [169, 121] width 36 height 19
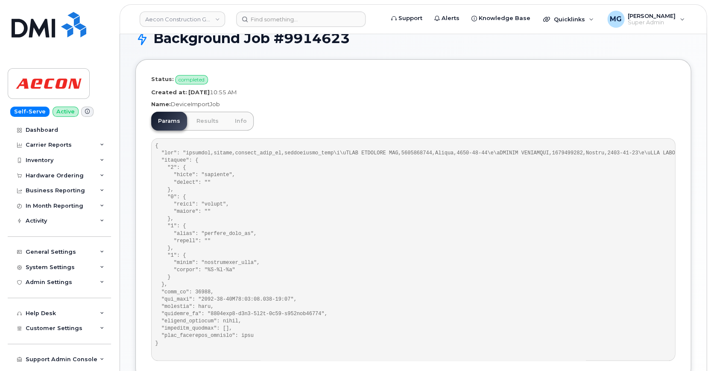
click at [197, 119] on link "Results" at bounding box center [208, 121] width 36 height 19
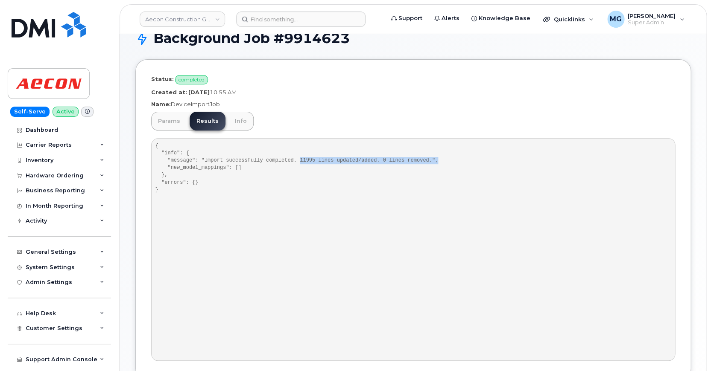
drag, startPoint x: 301, startPoint y: 159, endPoint x: 442, endPoint y: 157, distance: 141.7
click at [453, 160] on pre "{ "info": { "message": "Import successfully completed. 11995 lines updated/adde…" at bounding box center [413, 249] width 524 height 223
click at [236, 119] on link "Info" at bounding box center [241, 121] width 26 height 19
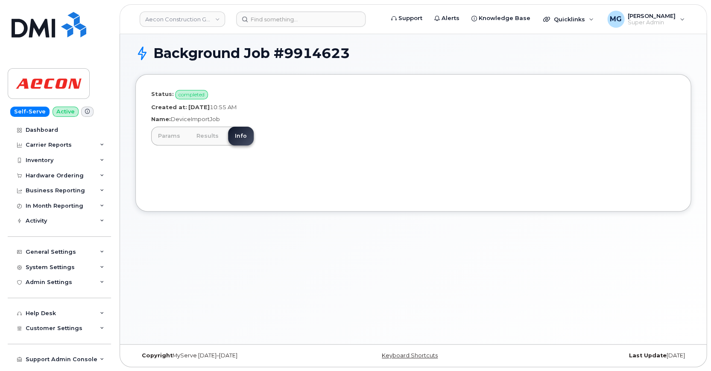
click at [169, 131] on link "Params" at bounding box center [169, 136] width 36 height 19
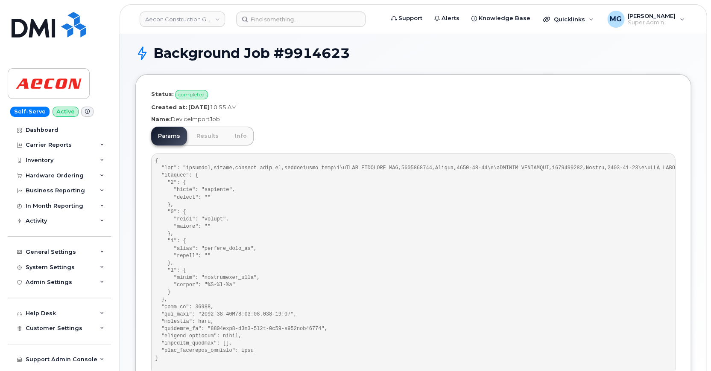
scroll to position [0, 0]
